Goal: Entertainment & Leisure: Consume media (video, audio)

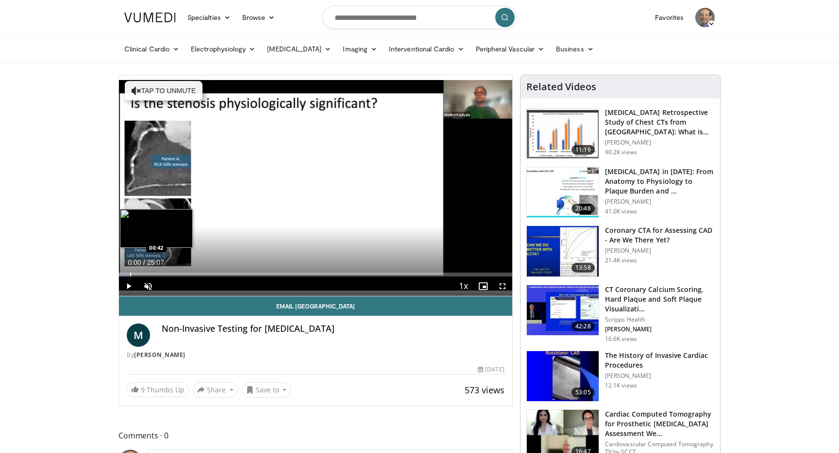
click at [130, 274] on div "Progress Bar" at bounding box center [130, 275] width 1 height 4
click at [143, 274] on div "Progress Bar" at bounding box center [143, 275] width 1 height 4
click at [158, 273] on div "Progress Bar" at bounding box center [158, 275] width 1 height 4
click at [150, 273] on div "Progress Bar" at bounding box center [150, 275] width 1 height 4
click at [146, 275] on div "Progress Bar" at bounding box center [146, 275] width 1 height 4
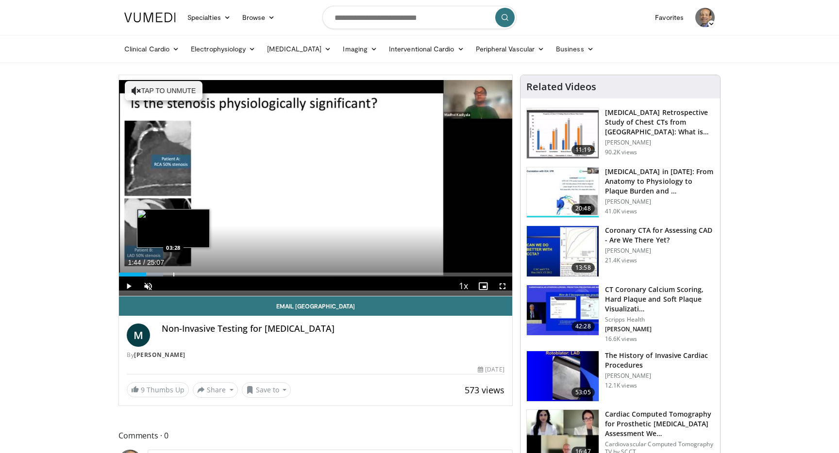
click at [173, 276] on div "Progress Bar" at bounding box center [173, 275] width 1 height 4
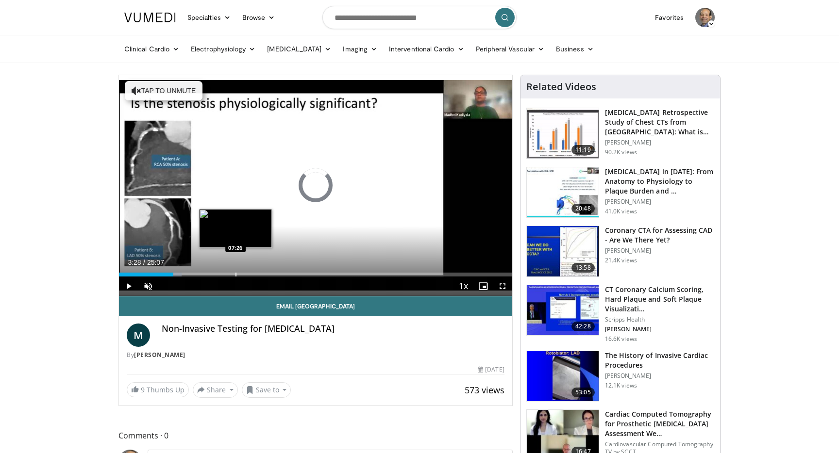
click at [235, 274] on div "Progress Bar" at bounding box center [235, 275] width 1 height 4
click at [217, 273] on div "Progress Bar" at bounding box center [217, 275] width 1 height 4
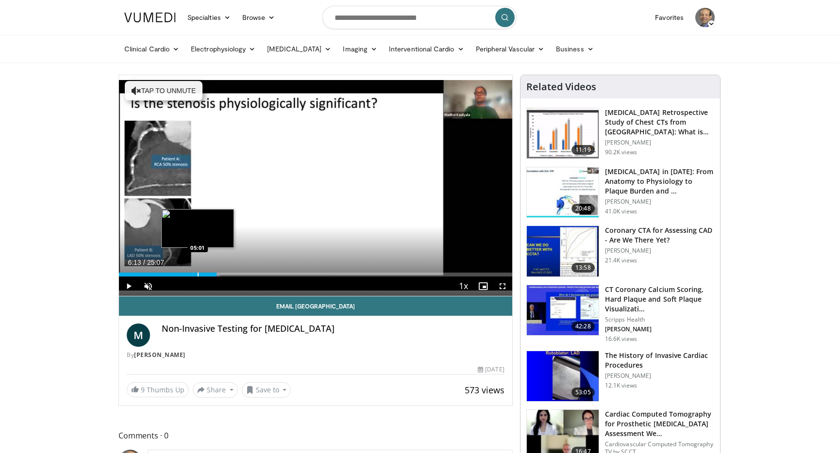
click at [198, 275] on div "Progress Bar" at bounding box center [198, 275] width 1 height 4
click at [284, 277] on div "Current Time 5:01 / Duration 25:07 Play Skip Backward Skip Forward Unmute Loade…" at bounding box center [315, 286] width 393 height 19
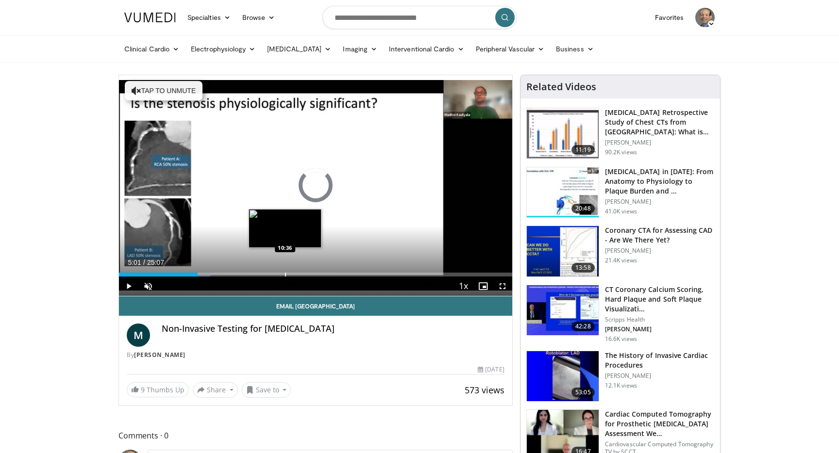
click at [285, 275] on div "Progress Bar" at bounding box center [285, 275] width 1 height 4
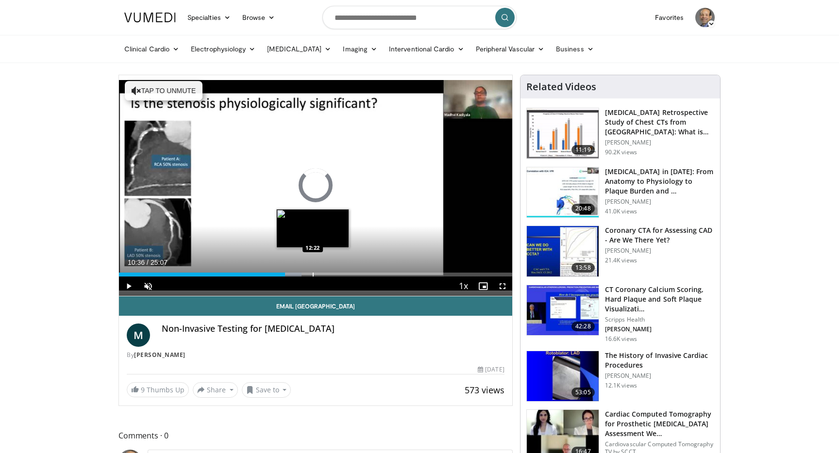
click at [313, 274] on div "Progress Bar" at bounding box center [313, 275] width 1 height 4
click at [346, 275] on div "Progress Bar" at bounding box center [346, 275] width 1 height 4
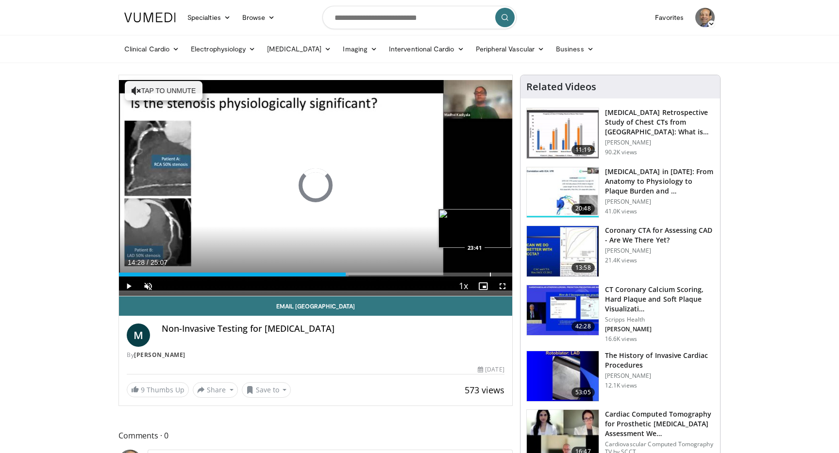
click at [490, 276] on div "Progress Bar" at bounding box center [490, 275] width 1 height 4
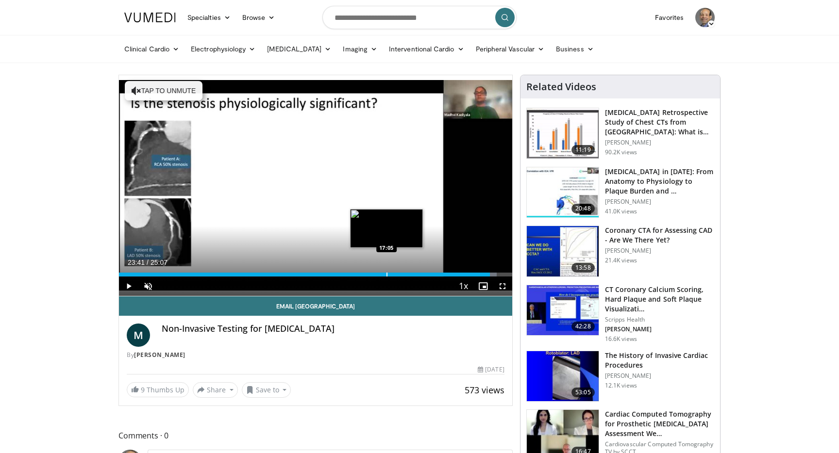
click at [386, 273] on div "Progress Bar" at bounding box center [386, 275] width 1 height 4
